Goal: Find specific page/section: Find specific page/section

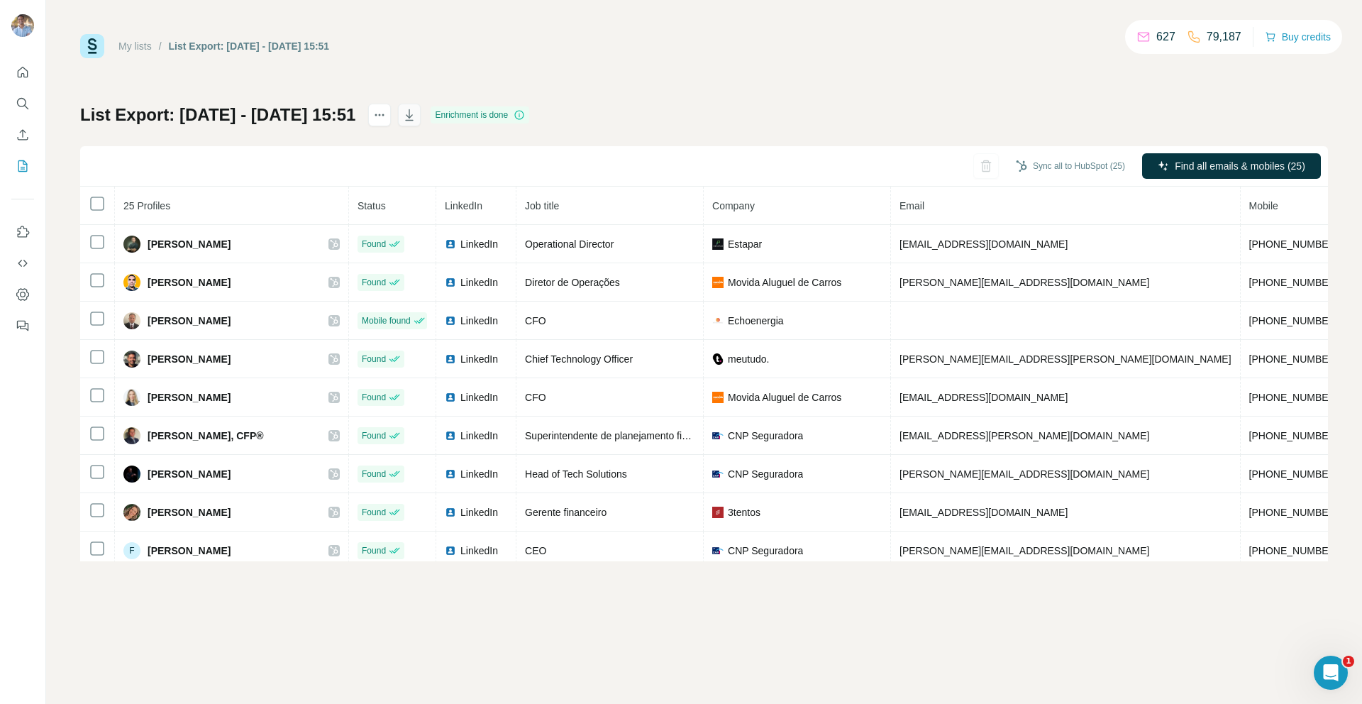
click at [417, 117] on icon "button" at bounding box center [409, 115] width 14 height 14
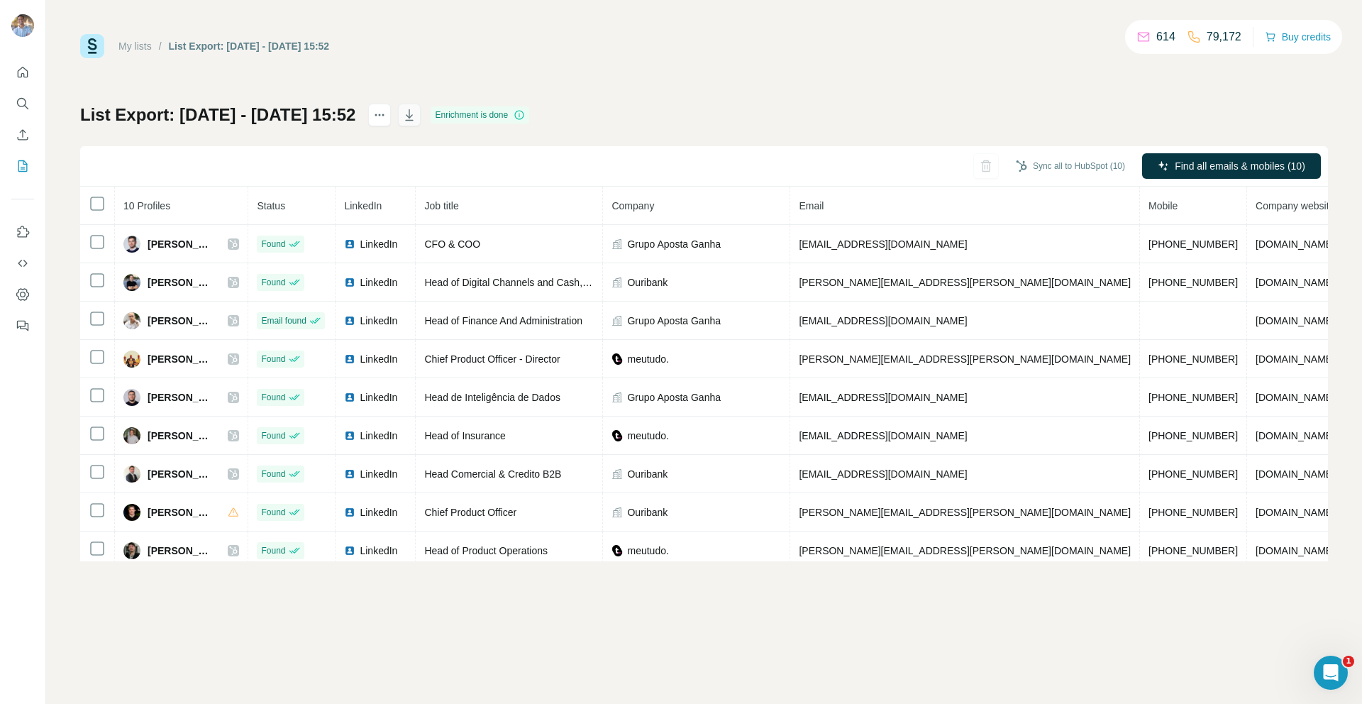
click at [417, 110] on icon "button" at bounding box center [409, 115] width 14 height 14
